Goal: Find specific page/section: Find specific page/section

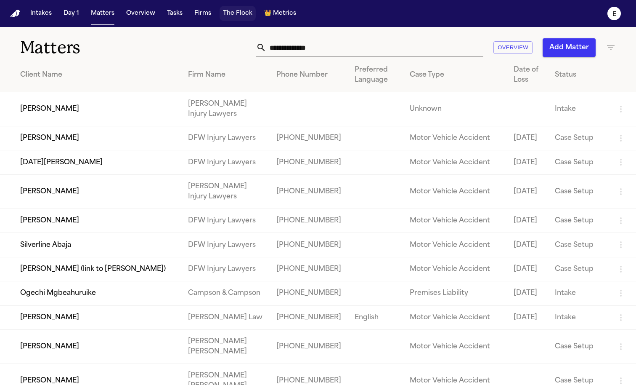
click at [176, 19] on button "Tasks" at bounding box center [175, 13] width 22 height 15
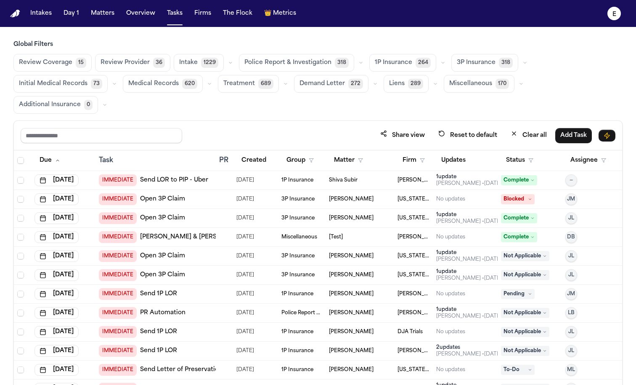
click at [390, 62] on span "1P Insurance" at bounding box center [393, 62] width 37 height 8
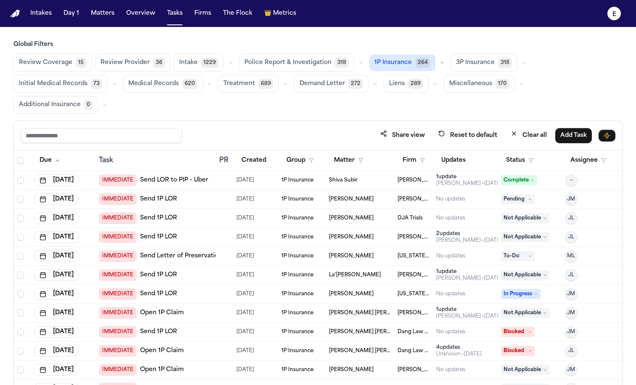
click at [456, 66] on span "3P Insurance" at bounding box center [475, 62] width 39 height 8
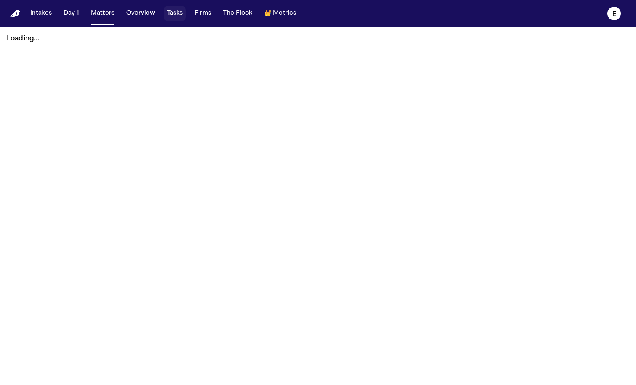
click at [171, 18] on button "Tasks" at bounding box center [175, 13] width 22 height 15
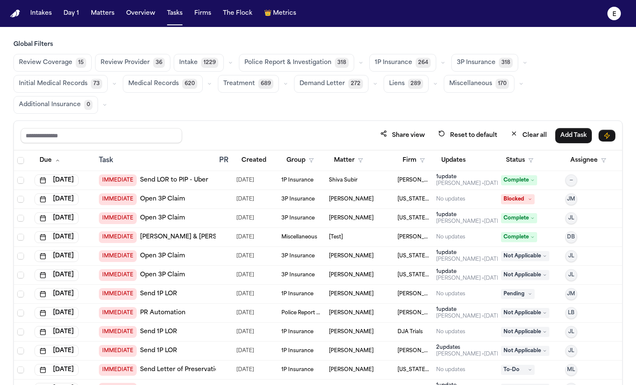
click at [464, 67] on span "3P Insurance" at bounding box center [476, 62] width 39 height 8
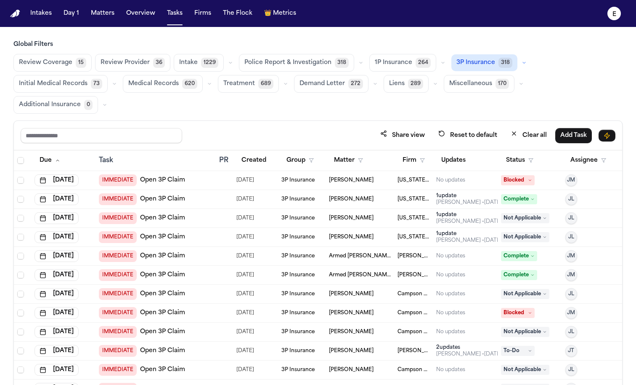
click at [522, 64] on icon "button" at bounding box center [524, 62] width 5 height 5
click at [473, 85] on span "Open Claim" at bounding box center [475, 83] width 36 height 8
